Goal: Task Accomplishment & Management: Complete application form

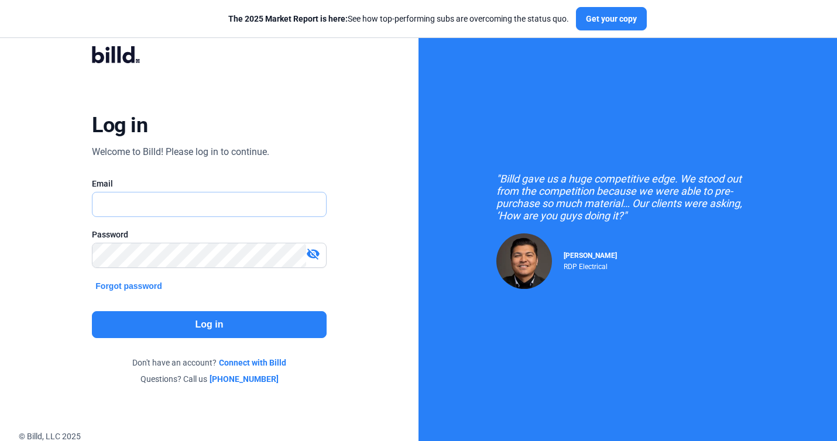
click at [243, 202] on input "text" at bounding box center [202, 205] width 221 height 24
type input "[EMAIL_ADDRESS][DOMAIN_NAME]"
click at [198, 337] on button "Log in" at bounding box center [209, 324] width 234 height 27
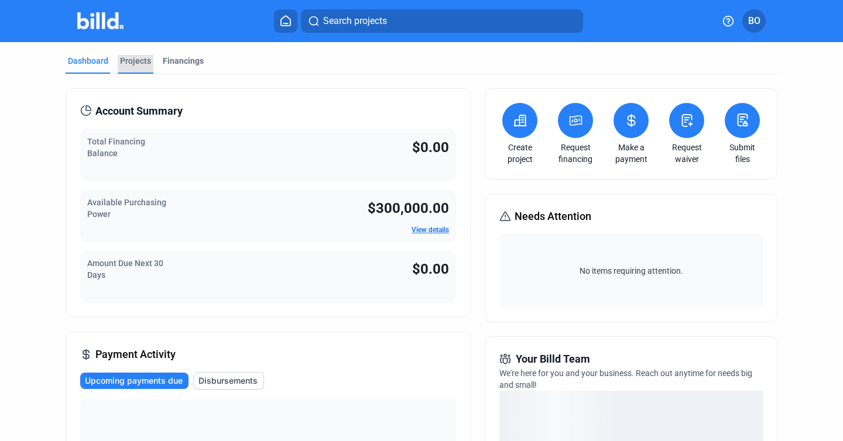
click at [128, 61] on div "Projects" at bounding box center [135, 61] width 31 height 12
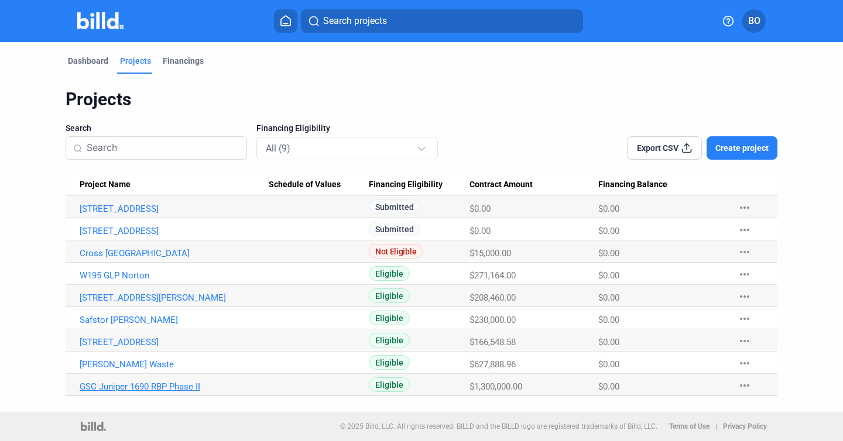
click at [126, 388] on link "GSC Juniper 1690 RBP Phase II" at bounding box center [174, 387] width 189 height 11
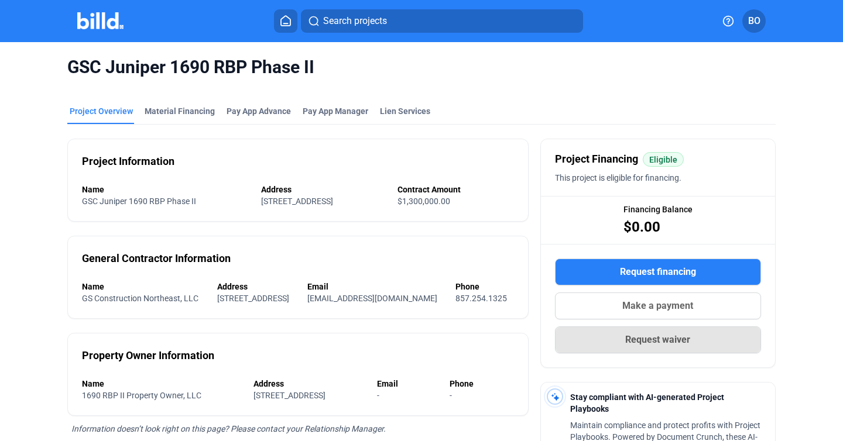
click at [652, 339] on span "Request waiver" at bounding box center [657, 340] width 65 height 14
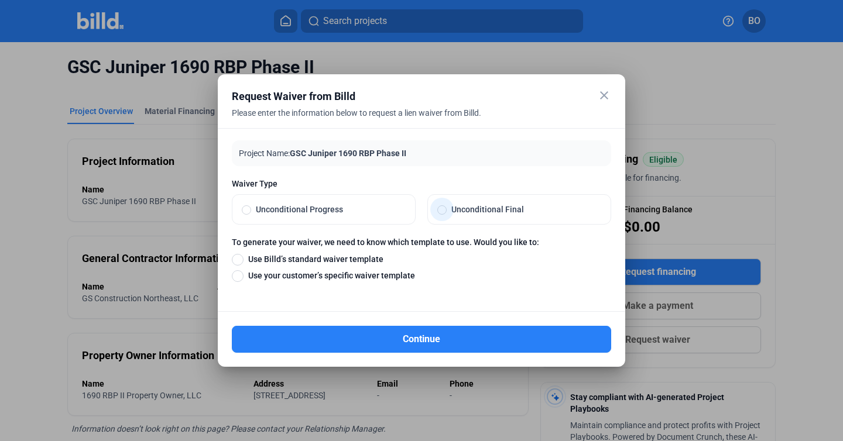
click at [485, 207] on span "Unconditional Final" at bounding box center [524, 210] width 154 height 12
click at [447, 207] on input "Unconditional Final" at bounding box center [441, 209] width 9 height 11
radio input "true"
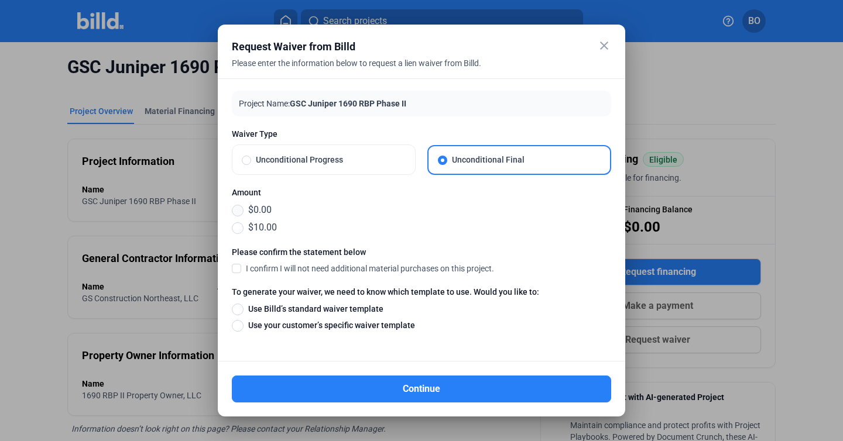
click at [237, 208] on span at bounding box center [238, 211] width 12 height 12
click at [237, 208] on input "$0.00" at bounding box center [238, 210] width 12 height 13
radio input "true"
click at [236, 266] on span at bounding box center [236, 268] width 9 height 11
click at [0, 0] on input "I confirm I will not need additional material purchases on this project." at bounding box center [0, 0] width 0 height 0
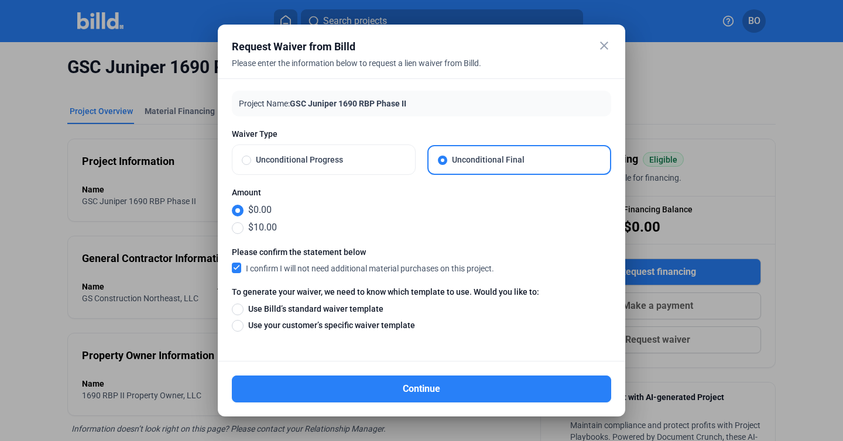
click at [608, 41] on mat-icon "close" at bounding box center [604, 46] width 14 height 14
